Goal: Check status: Check status

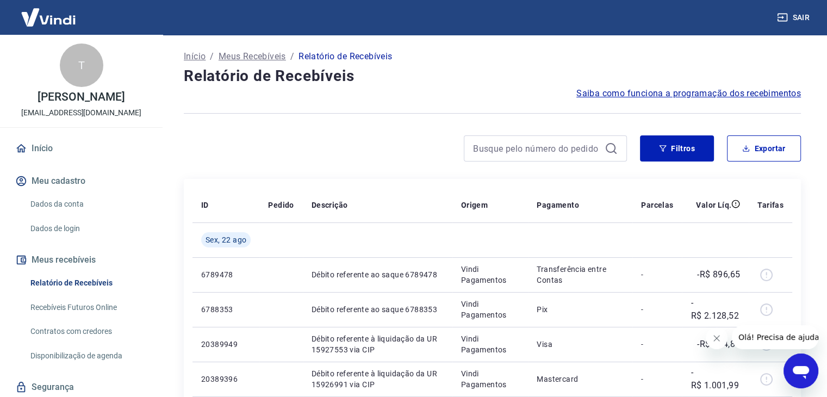
scroll to position [109, 0]
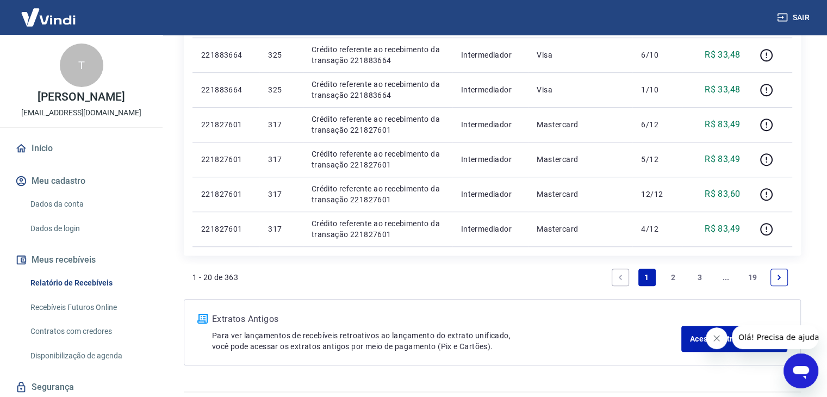
scroll to position [734, 0]
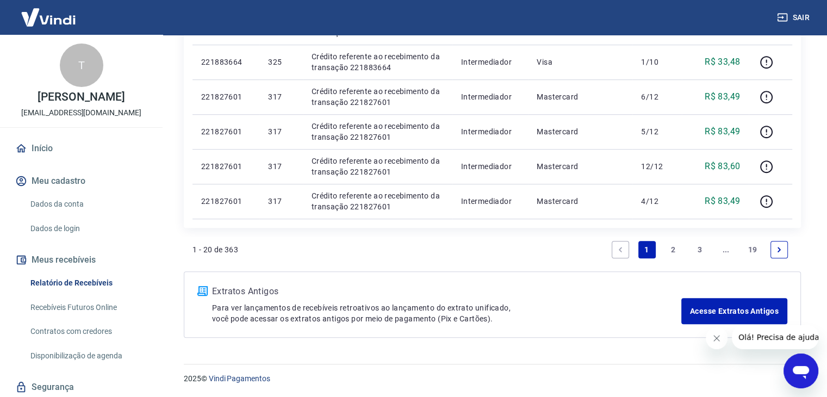
click at [673, 249] on link "2" at bounding box center [672, 249] width 17 height 17
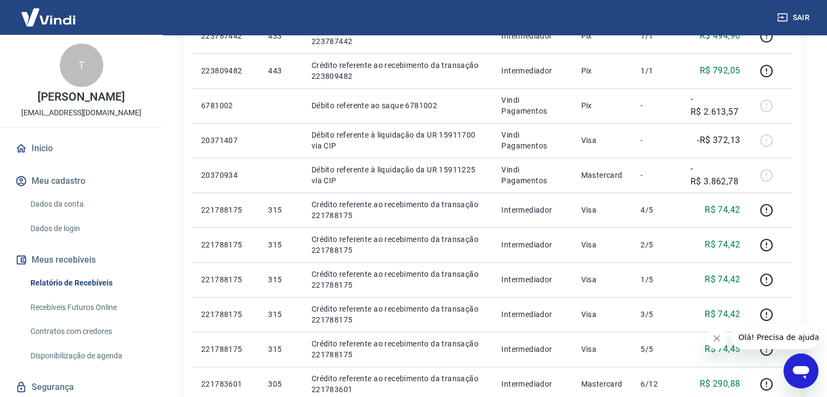
scroll to position [769, 0]
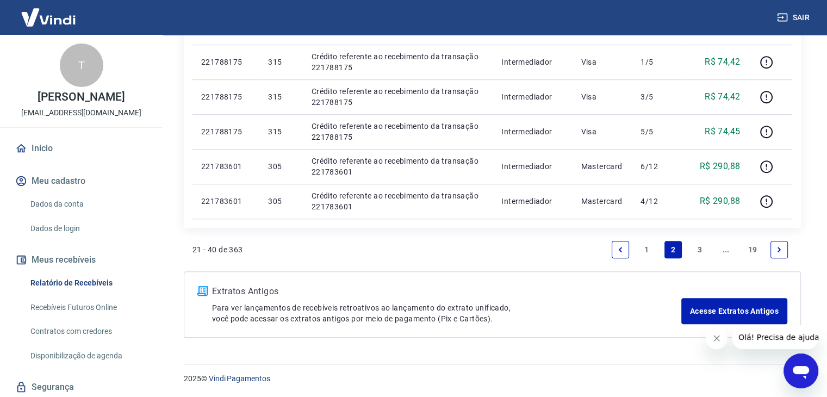
click at [704, 253] on link "3" at bounding box center [699, 249] width 17 height 17
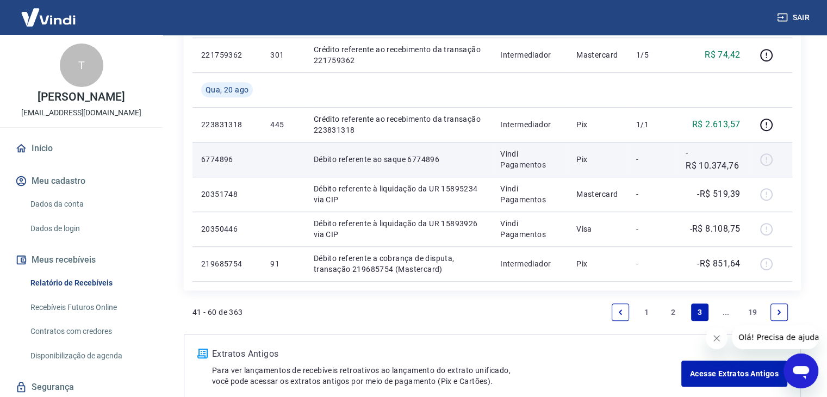
scroll to position [761, 0]
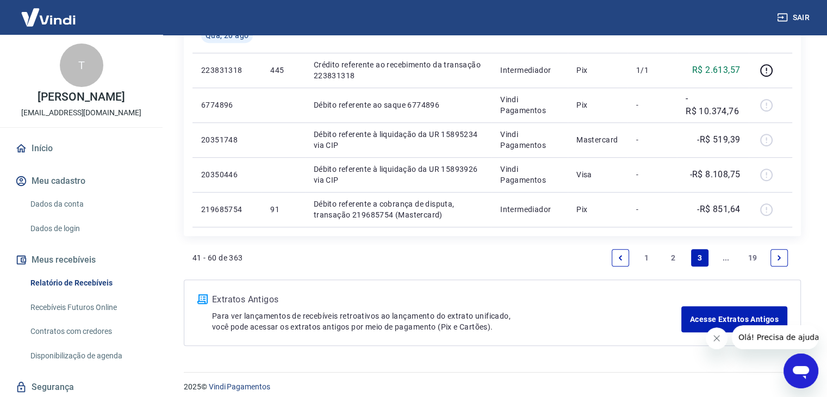
click at [774, 261] on link "Next page" at bounding box center [778, 257] width 17 height 17
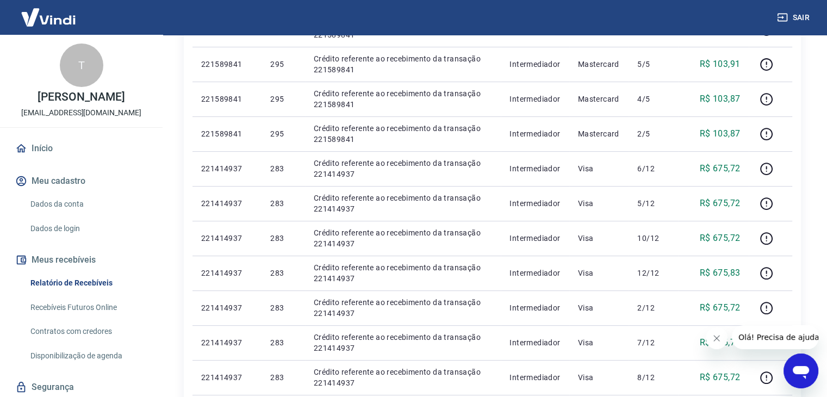
scroll to position [62, 0]
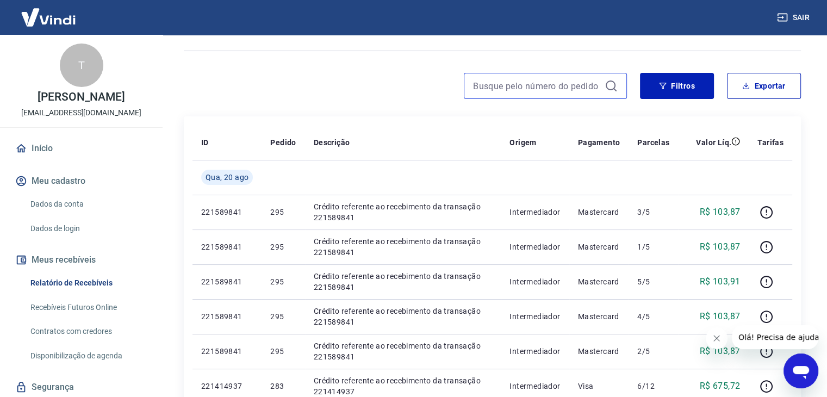
click at [524, 82] on input at bounding box center [536, 86] width 127 height 16
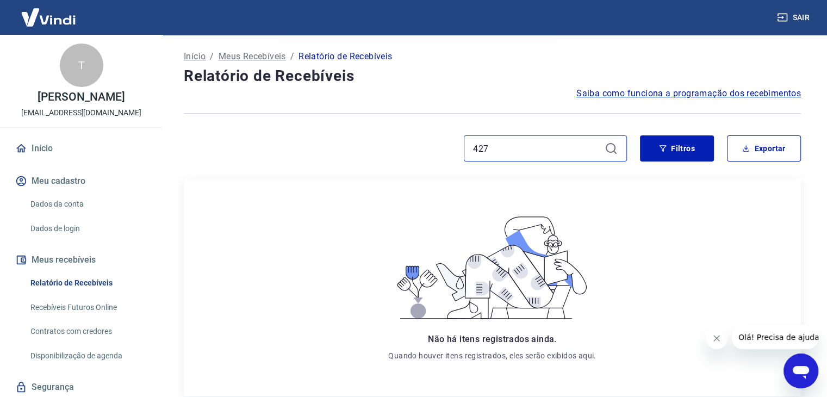
scroll to position [143, 0]
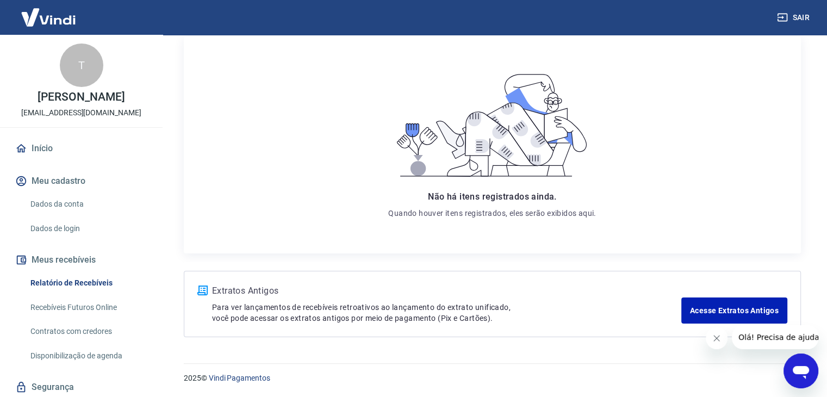
type input "427"
